Goal: Task Accomplishment & Management: Manage account settings

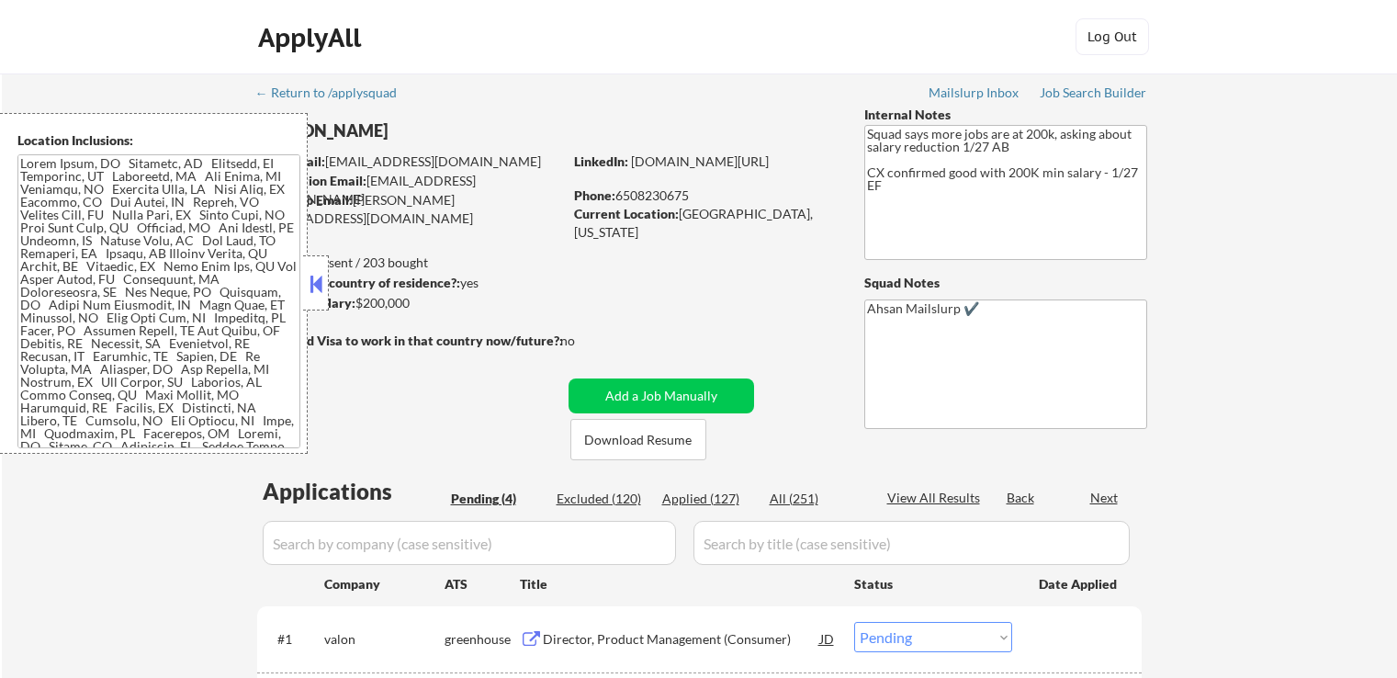
select select ""pending""
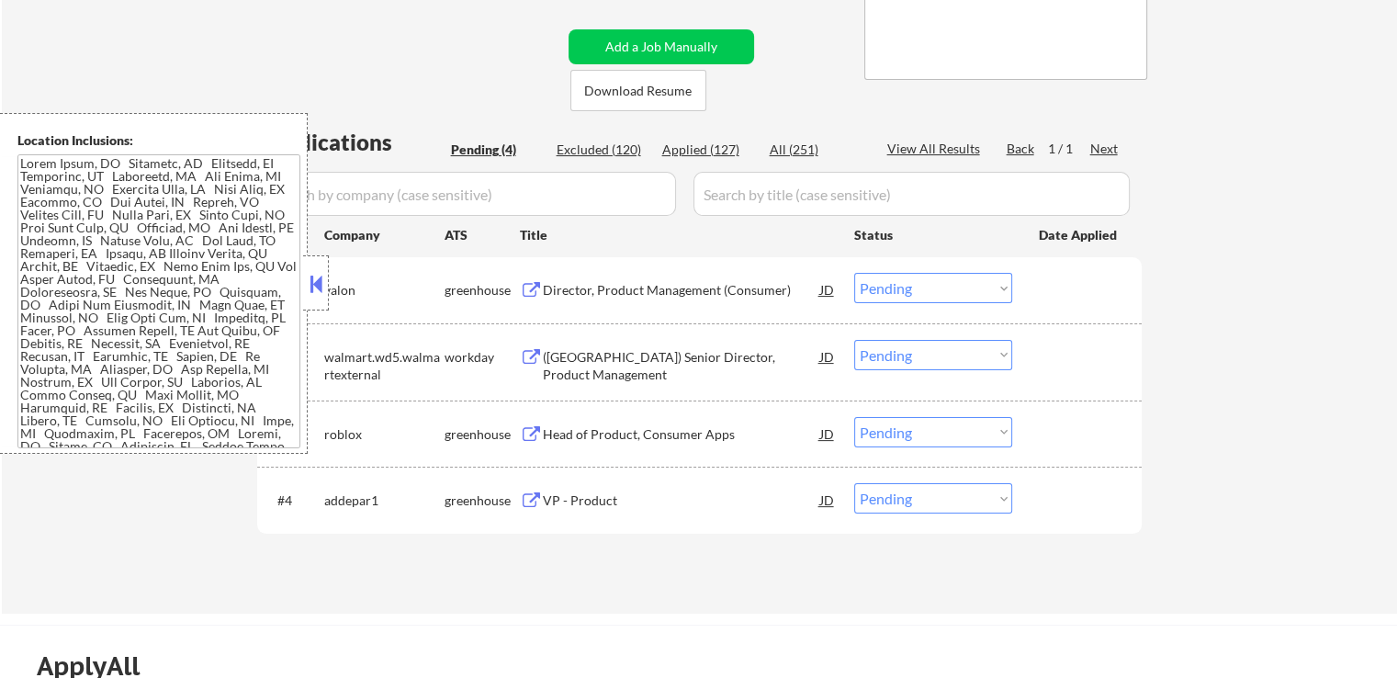
scroll to position [367, 0]
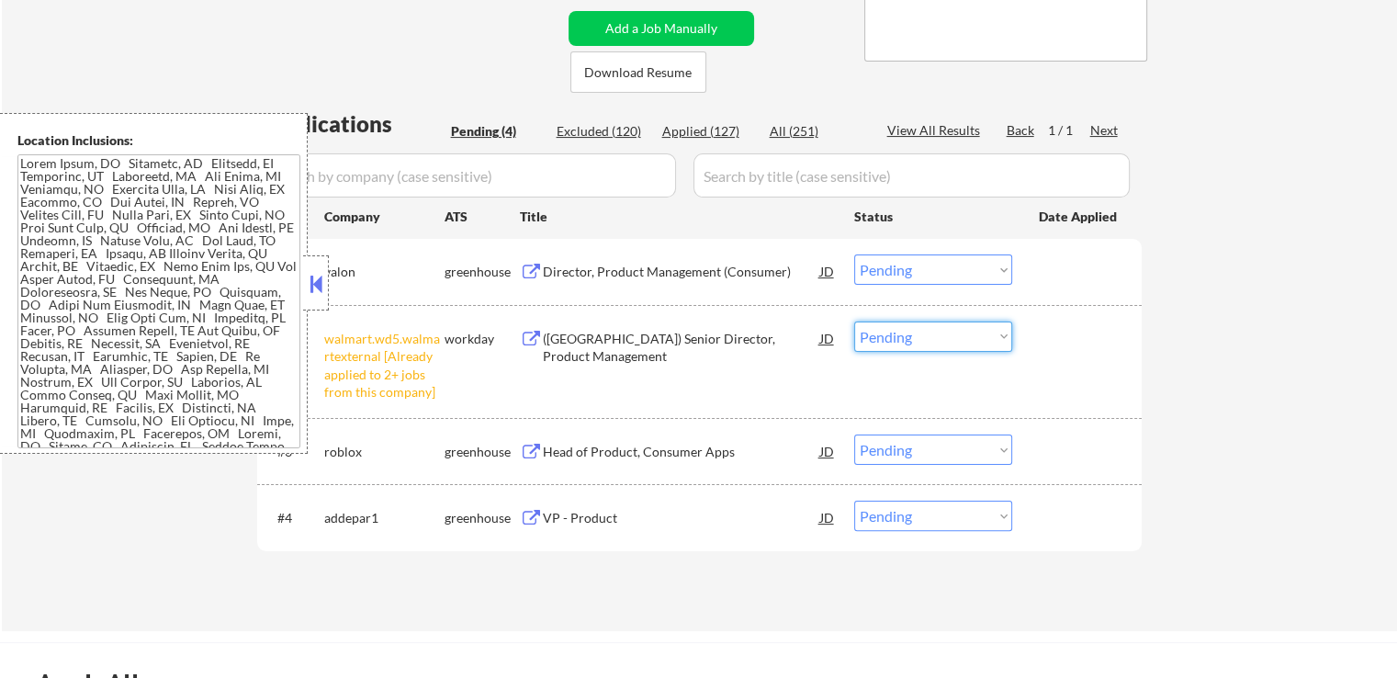
click at [980, 335] on select "Choose an option... Pending Applied Excluded (Questions) Excluded (Expired) Exc…" at bounding box center [933, 336] width 158 height 30
click at [854, 321] on select "Choose an option... Pending Applied Excluded (Questions) Excluded (Expired) Exc…" at bounding box center [933, 336] width 158 height 30
select select ""pending""
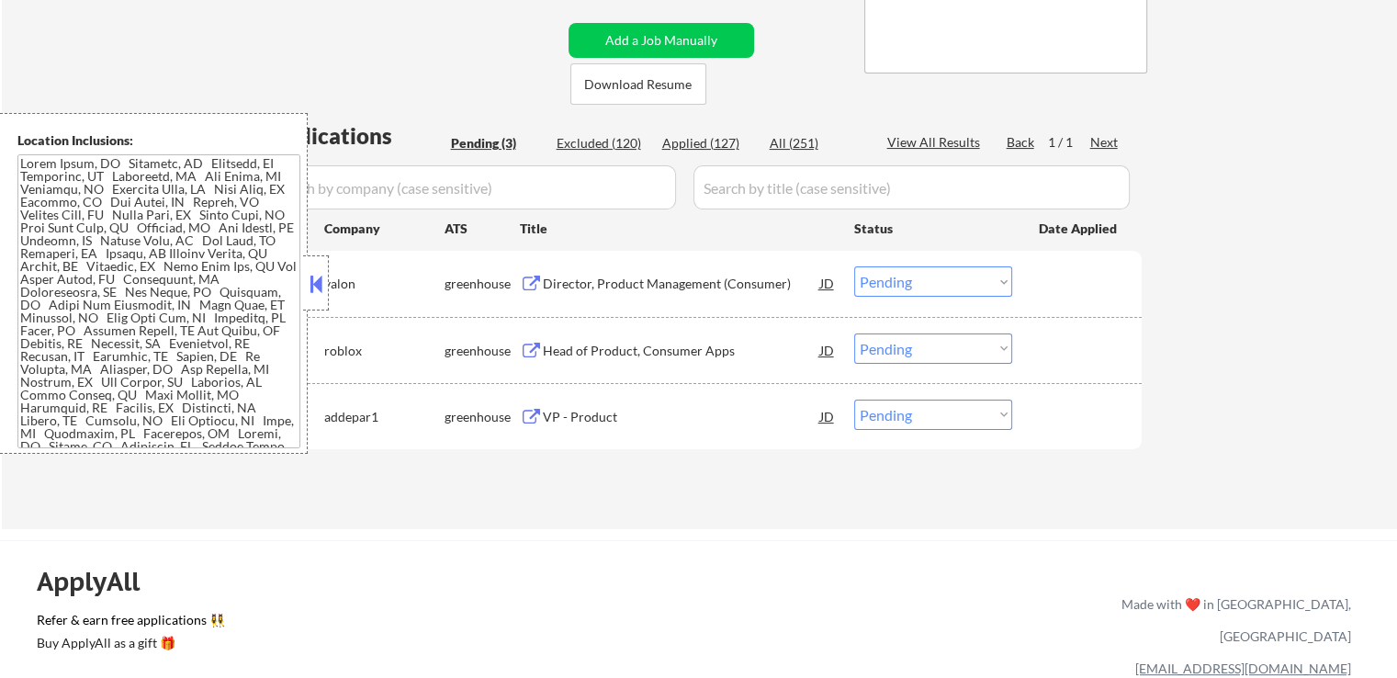
scroll to position [276, 0]
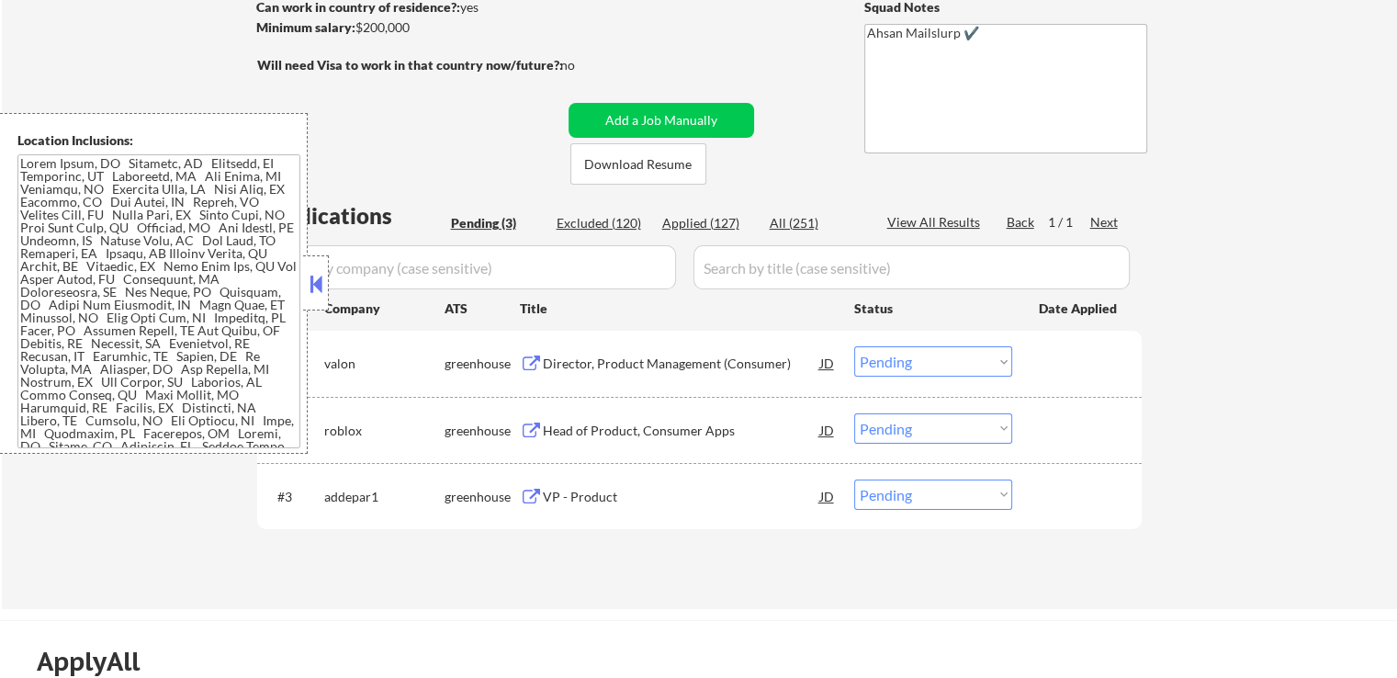
click at [521, 356] on button at bounding box center [531, 363] width 23 height 17
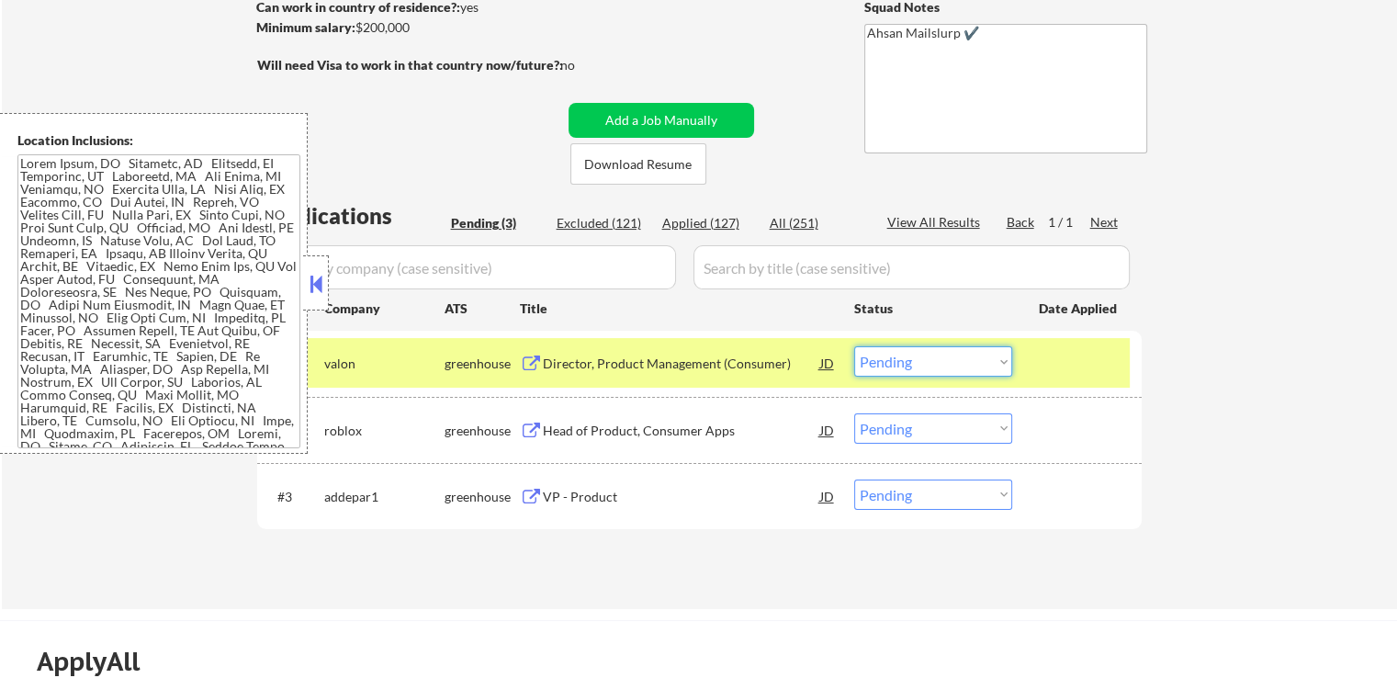
click at [908, 366] on select "Choose an option... Pending Applied Excluded (Questions) Excluded (Expired) Exc…" at bounding box center [933, 361] width 158 height 30
click at [854, 346] on select "Choose an option... Pending Applied Excluded (Questions) Excluded (Expired) Exc…" at bounding box center [933, 361] width 158 height 30
click at [529, 431] on button at bounding box center [531, 431] width 23 height 17
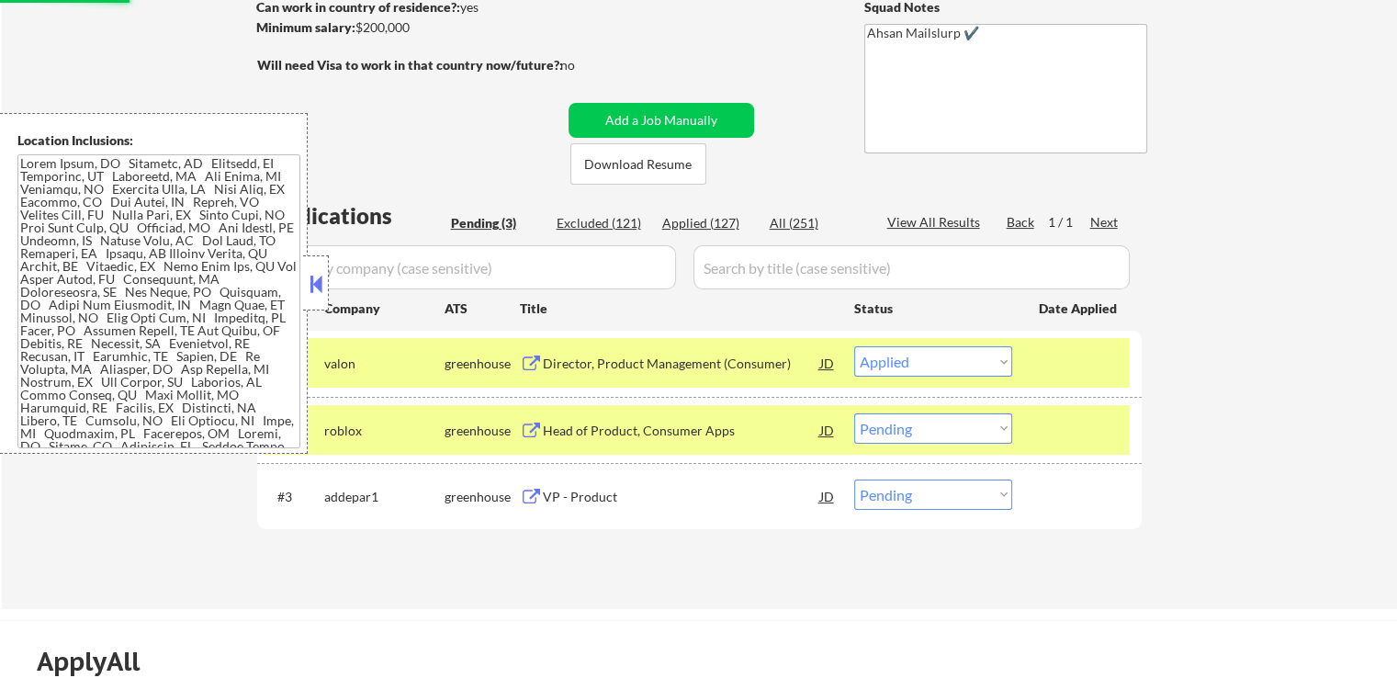
select select ""pending""
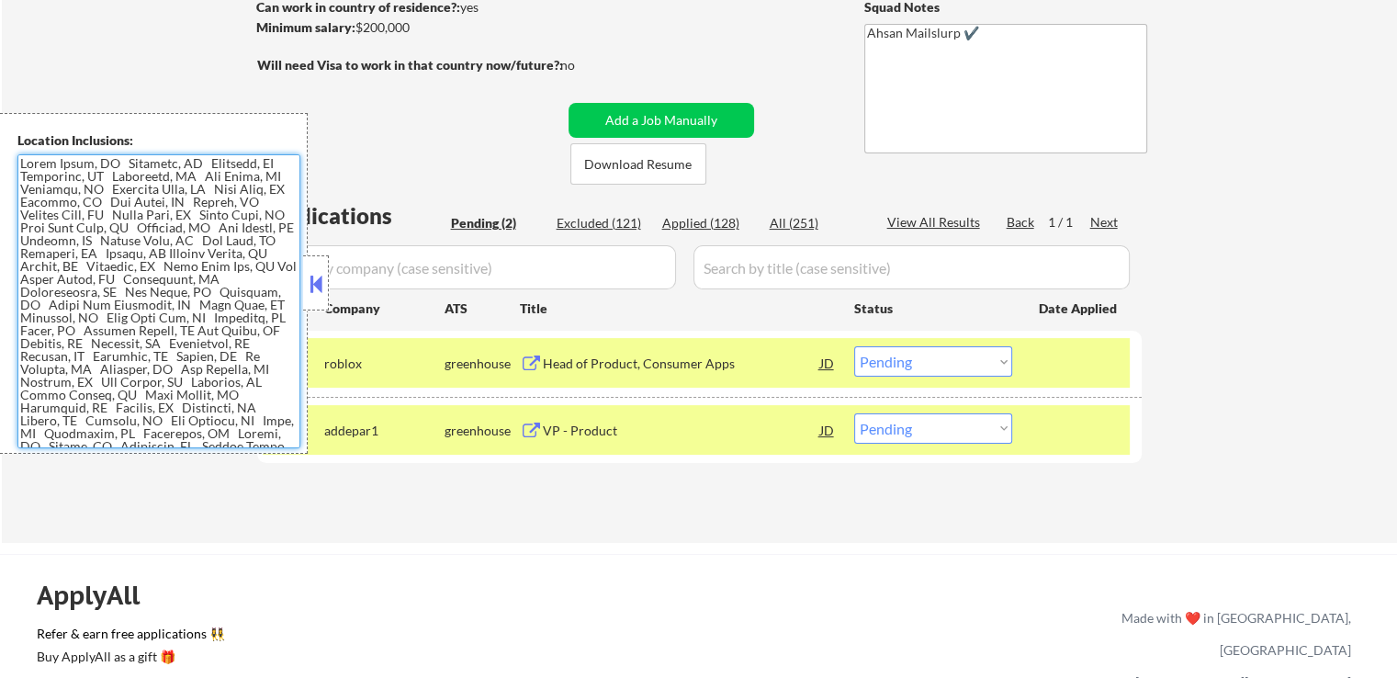
click at [926, 359] on select "Choose an option... Pending Applied Excluded (Questions) Excluded (Expired) Exc…" at bounding box center [933, 361] width 158 height 30
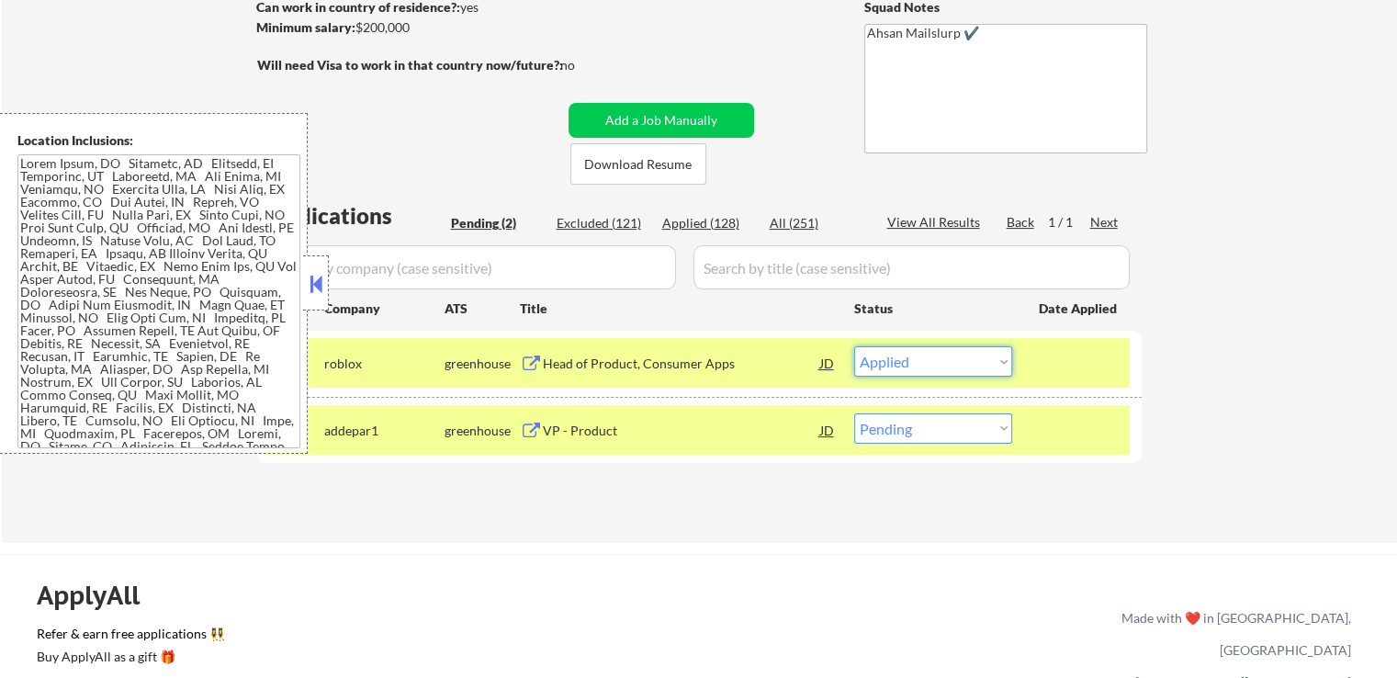
click at [854, 346] on select "Choose an option... Pending Applied Excluded (Questions) Excluded (Expired) Exc…" at bounding box center [933, 361] width 158 height 30
click at [538, 427] on button at bounding box center [531, 431] width 23 height 17
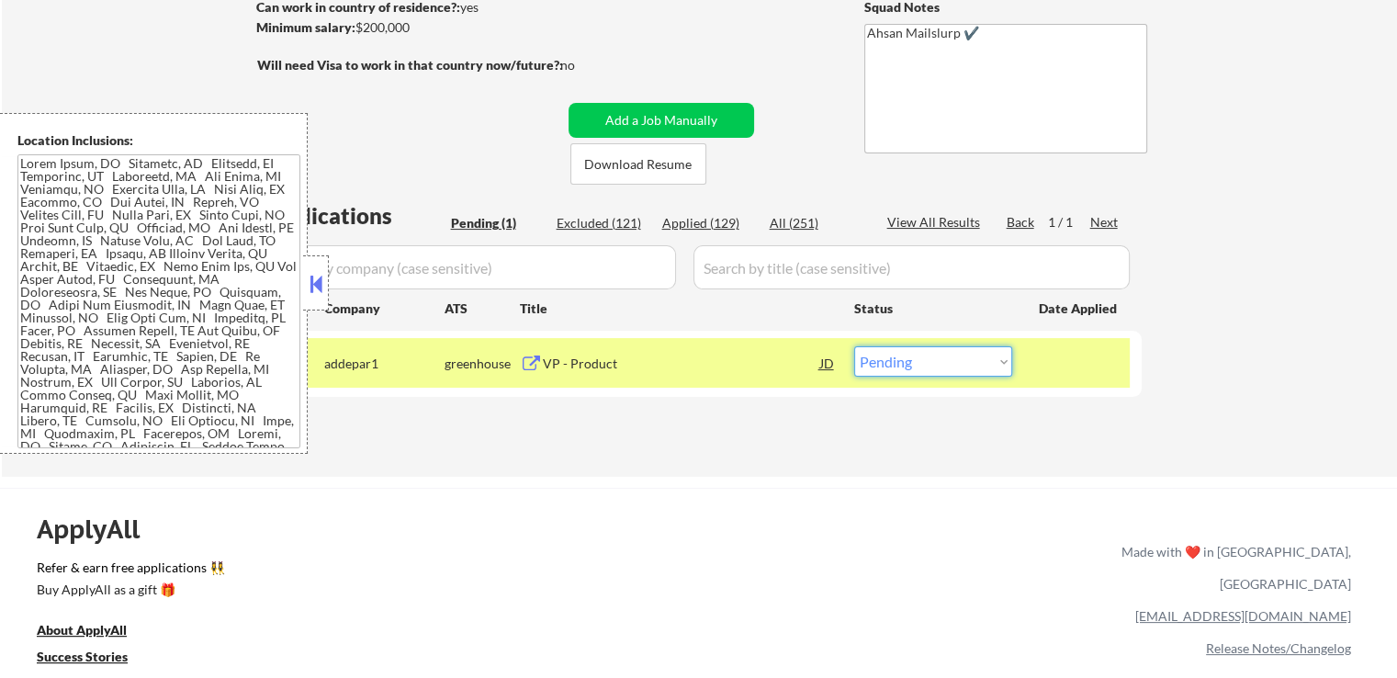
click at [903, 365] on select "Choose an option... Pending Applied Excluded (Questions) Excluded (Expired) Exc…" at bounding box center [933, 361] width 158 height 30
select select ""applied""
click at [854, 346] on select "Choose an option... Pending Applied Excluded (Questions) Excluded (Expired) Exc…" at bounding box center [933, 361] width 158 height 30
